Goal: Information Seeking & Learning: Learn about a topic

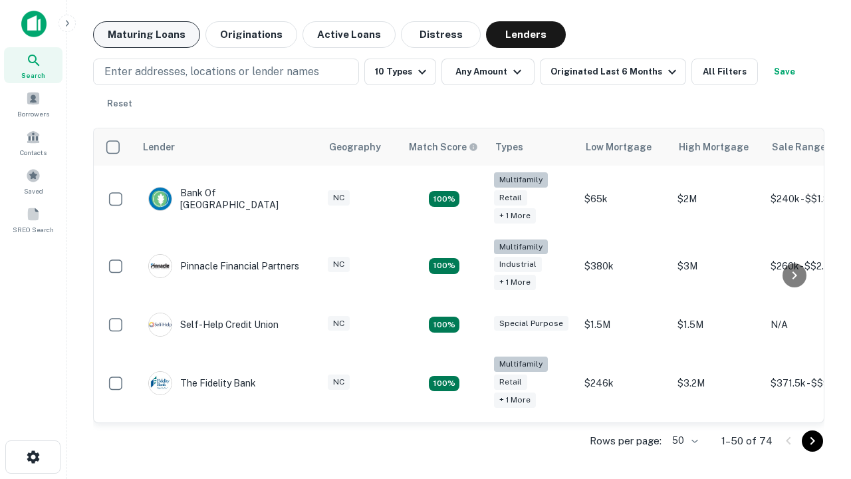
click at [146, 35] on button "Maturing Loans" at bounding box center [146, 34] width 107 height 27
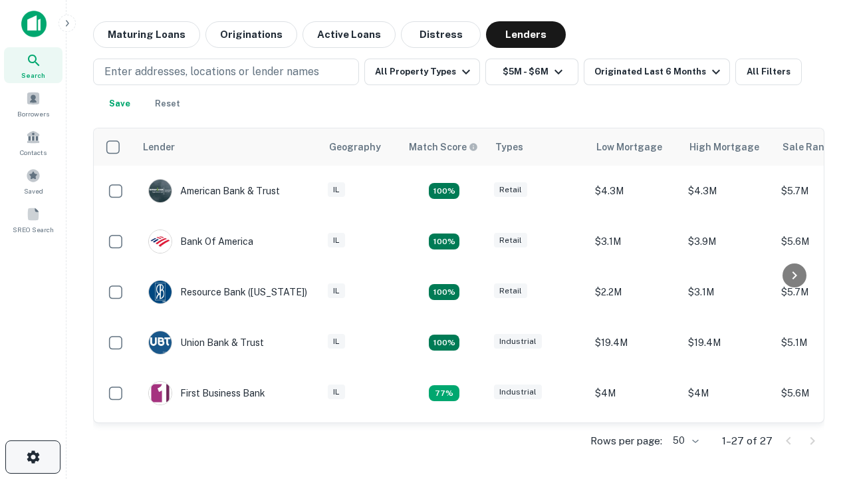
click at [33, 457] on icon "button" at bounding box center [33, 457] width 16 height 16
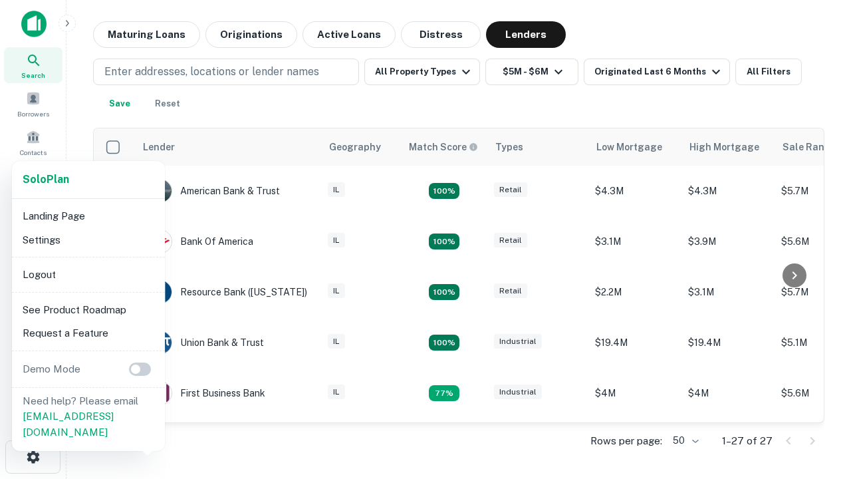
click at [88, 274] on li "Logout" at bounding box center [88, 275] width 142 height 24
